Goal: Check status: Check status

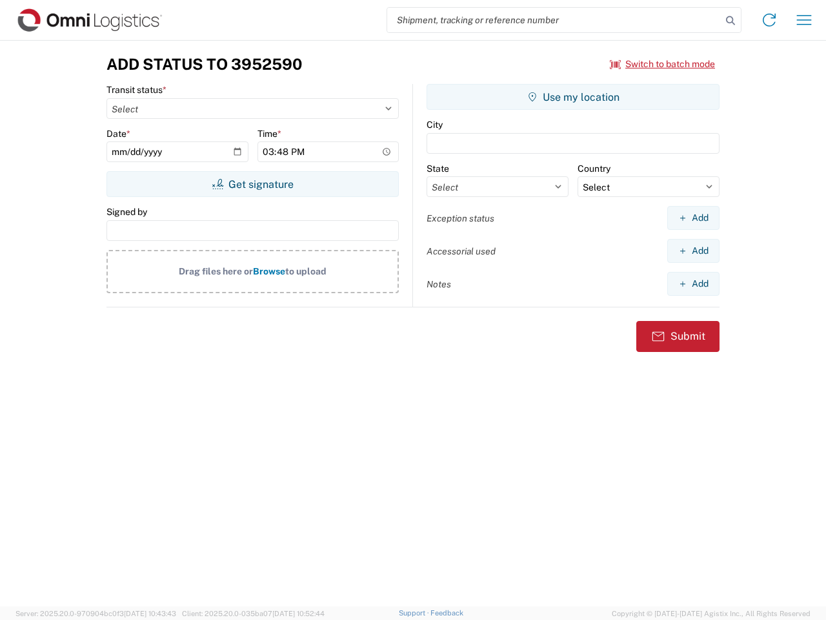
click at [555, 20] on input "search" at bounding box center [554, 20] width 334 height 25
click at [731, 21] on icon at bounding box center [731, 21] width 18 height 18
click at [770, 20] on icon at bounding box center [769, 20] width 21 height 21
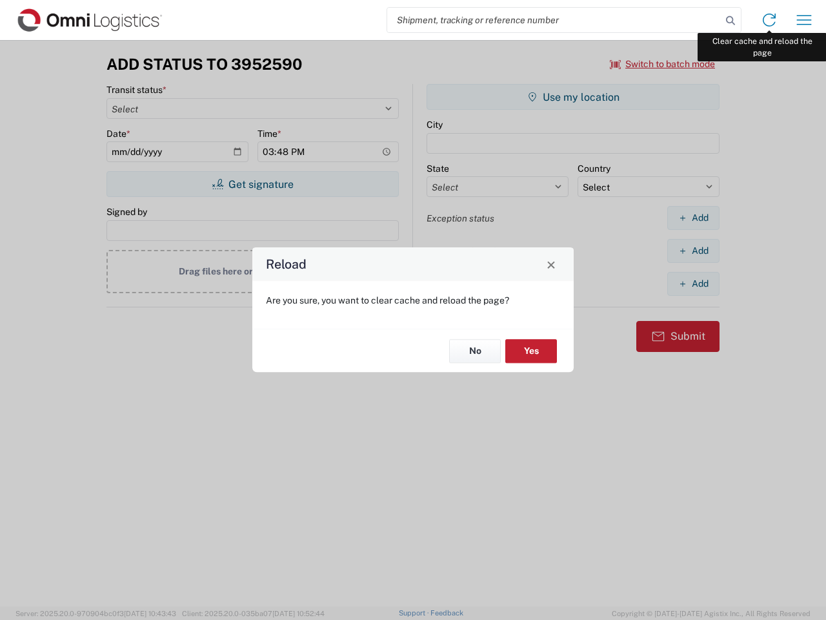
click at [804, 20] on div "Reload Are you sure, you want to clear cache and reload the page? No Yes" at bounding box center [413, 310] width 826 height 620
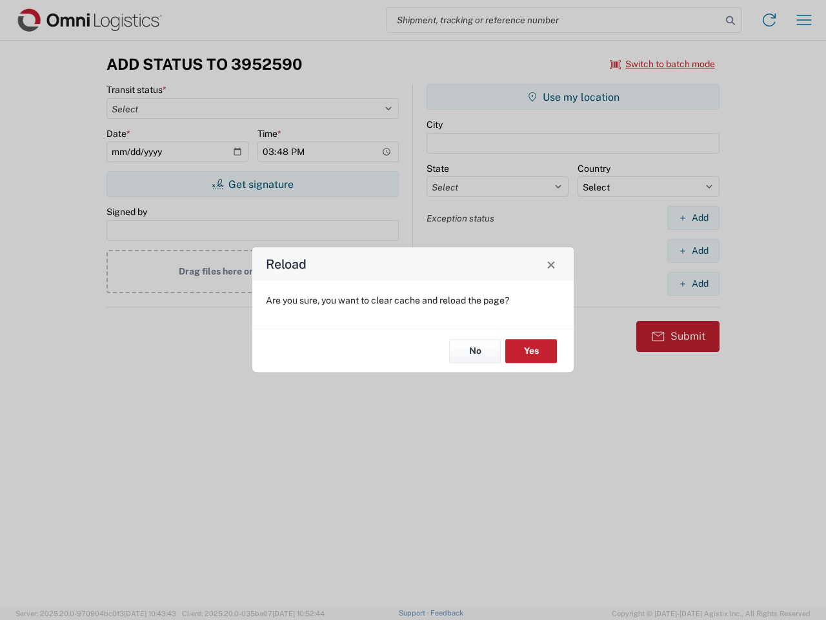
click at [663, 64] on div "Reload Are you sure, you want to clear cache and reload the page? No Yes" at bounding box center [413, 310] width 826 height 620
click at [252, 184] on div "Reload Are you sure, you want to clear cache and reload the page? No Yes" at bounding box center [413, 310] width 826 height 620
click at [573, 97] on div "Reload Are you sure, you want to clear cache and reload the page? No Yes" at bounding box center [413, 310] width 826 height 620
click at [693, 218] on div "Reload Are you sure, you want to clear cache and reload the page? No Yes" at bounding box center [413, 310] width 826 height 620
click at [693, 251] on div "Reload Are you sure, you want to clear cache and reload the page? No Yes" at bounding box center [413, 310] width 826 height 620
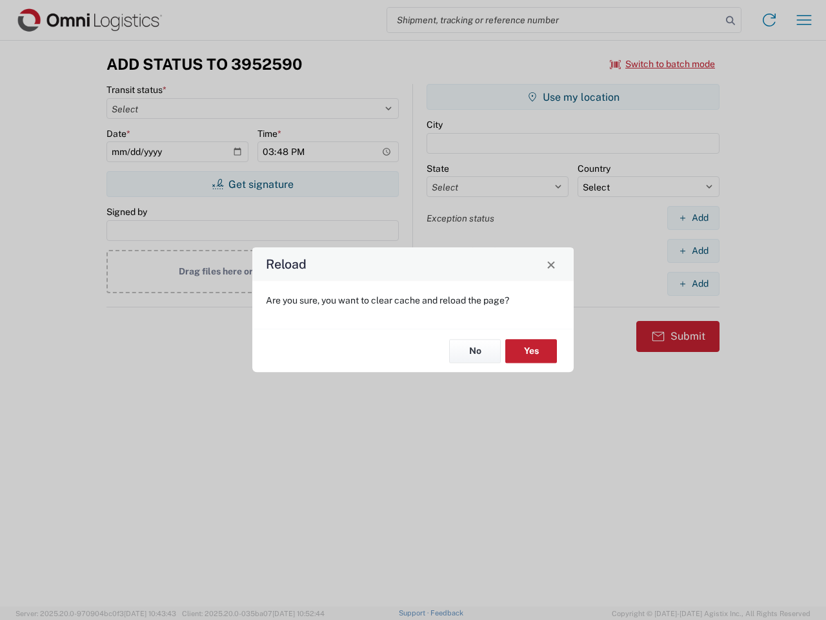
click at [693, 283] on div "Reload Are you sure, you want to clear cache and reload the page? No Yes" at bounding box center [413, 310] width 826 height 620
